Goal: Find specific page/section: Find specific page/section

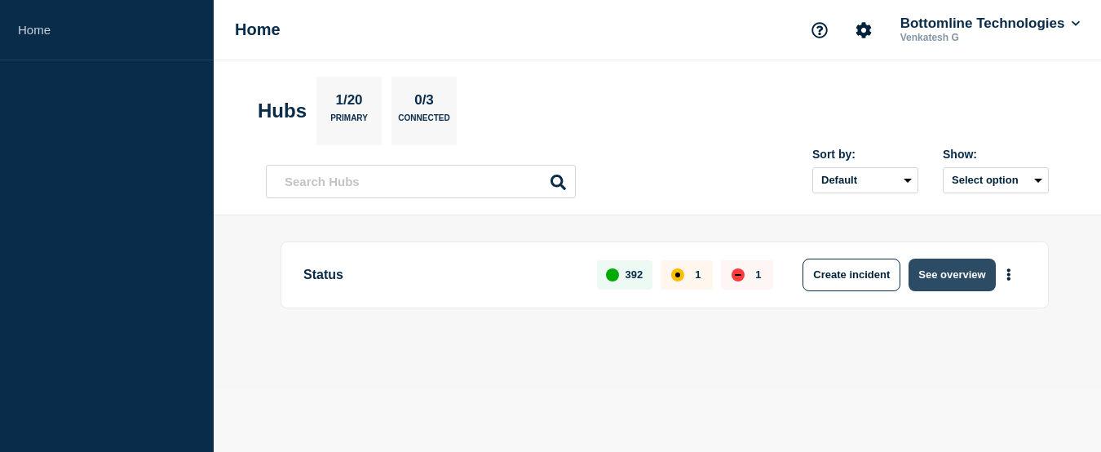
click at [954, 272] on button "See overview" at bounding box center [952, 275] width 86 height 33
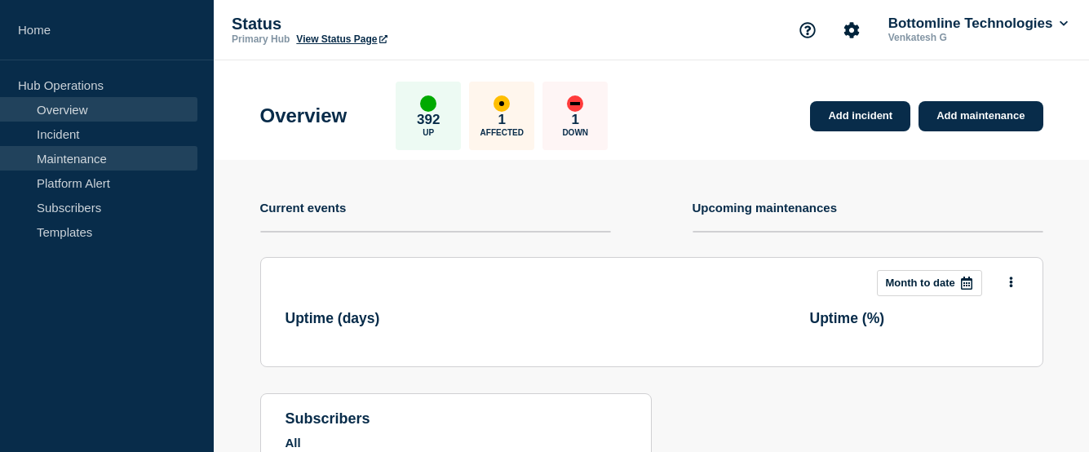
click at [81, 157] on link "Maintenance" at bounding box center [98, 158] width 197 height 24
